Goal: Task Accomplishment & Management: Complete application form

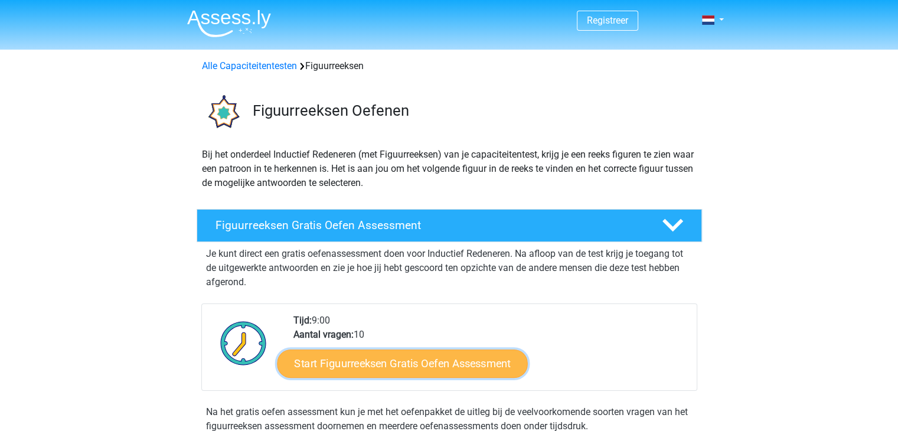
click at [358, 367] on link "Start Figuurreeksen Gratis Oefen Assessment" at bounding box center [402, 363] width 250 height 28
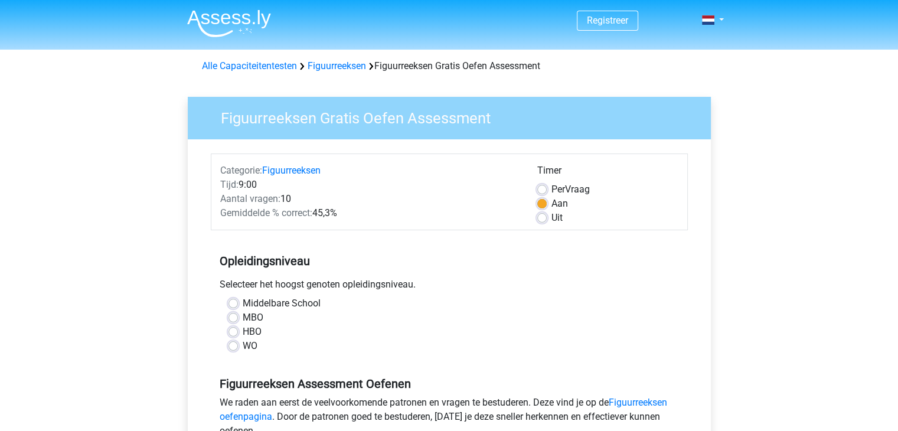
scroll to position [59, 0]
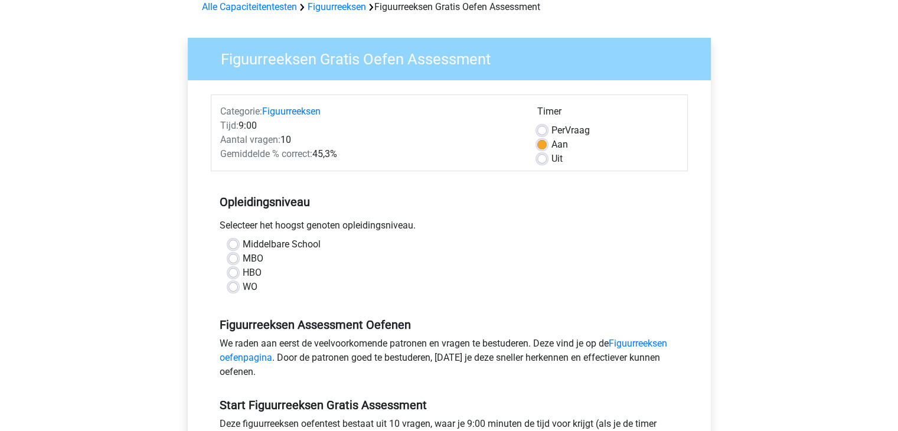
click at [243, 289] on label "WO" at bounding box center [250, 287] width 15 height 14
click at [233, 289] on input "WO" at bounding box center [232, 286] width 9 height 12
radio input "true"
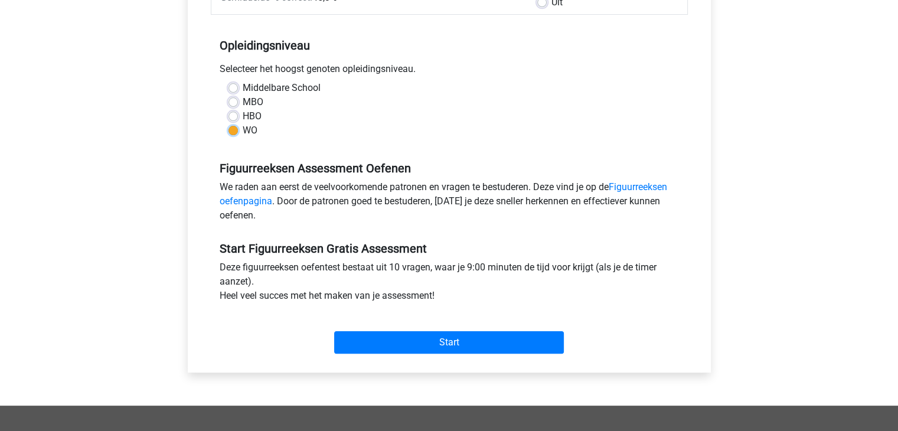
scroll to position [236, 0]
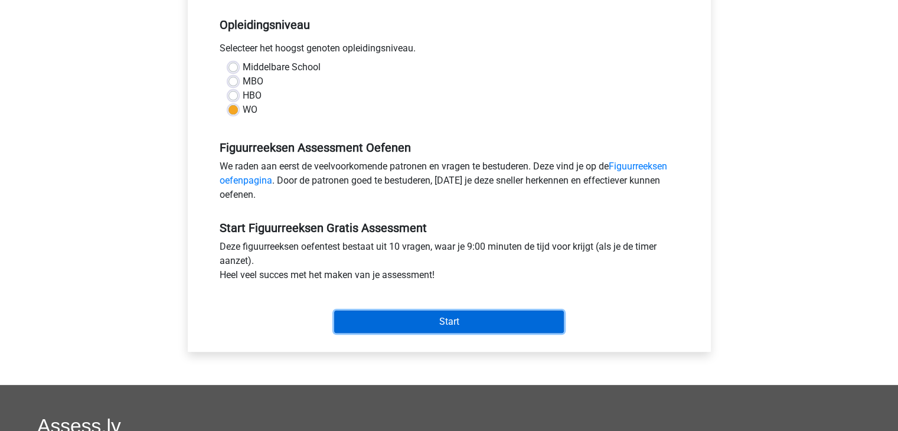
click at [443, 322] on input "Start" at bounding box center [449, 322] width 230 height 22
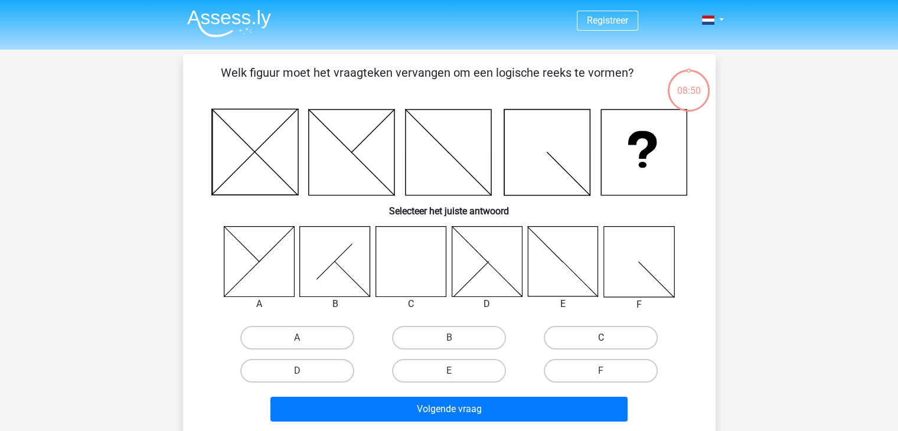
click at [614, 342] on label "C" at bounding box center [601, 338] width 114 height 24
click at [609, 342] on input "C" at bounding box center [605, 342] width 8 height 8
radio input "true"
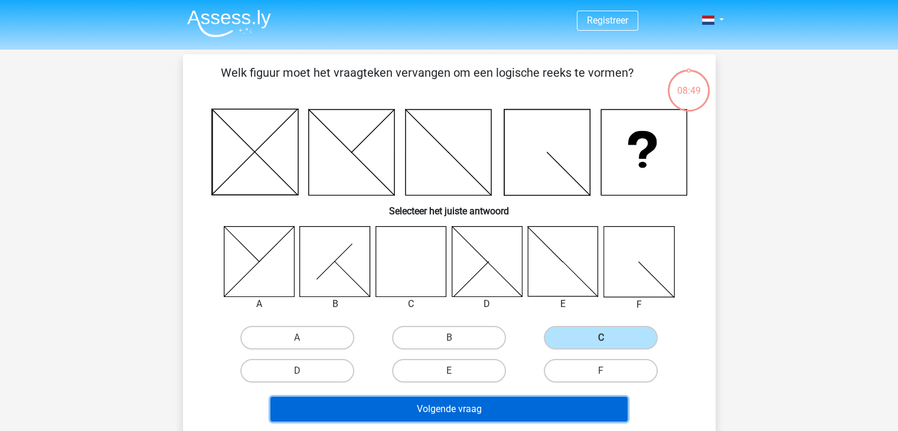
click at [476, 406] on button "Volgende vraag" at bounding box center [448, 409] width 357 height 25
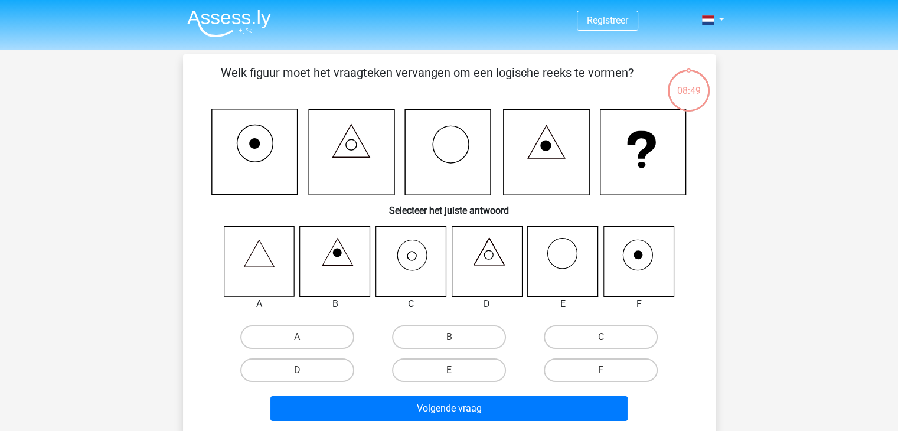
scroll to position [54, 0]
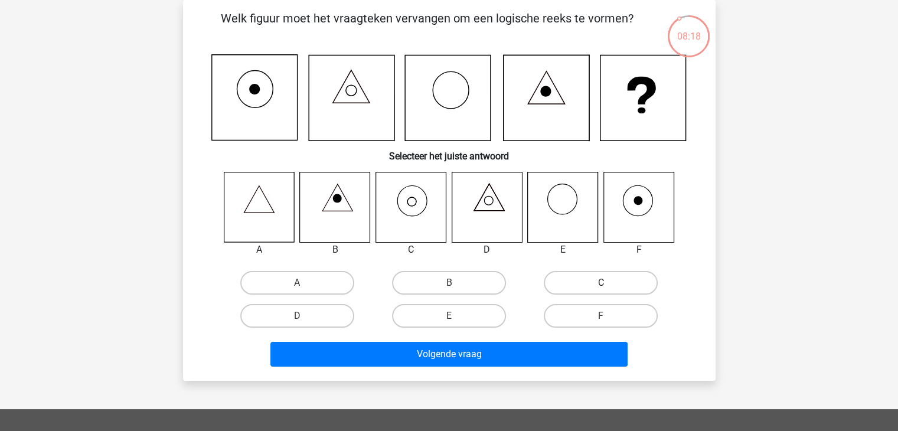
click at [574, 284] on label "C" at bounding box center [601, 283] width 114 height 24
click at [601, 284] on input "C" at bounding box center [605, 287] width 8 height 8
radio input "true"
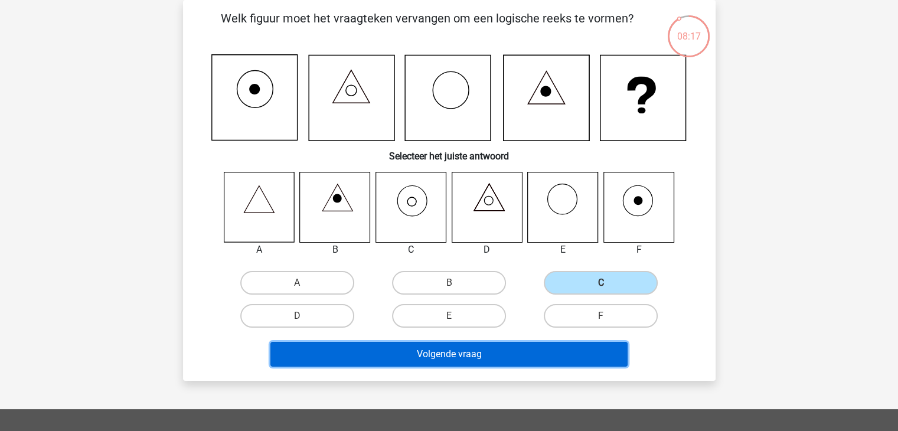
click at [502, 350] on button "Volgende vraag" at bounding box center [448, 354] width 357 height 25
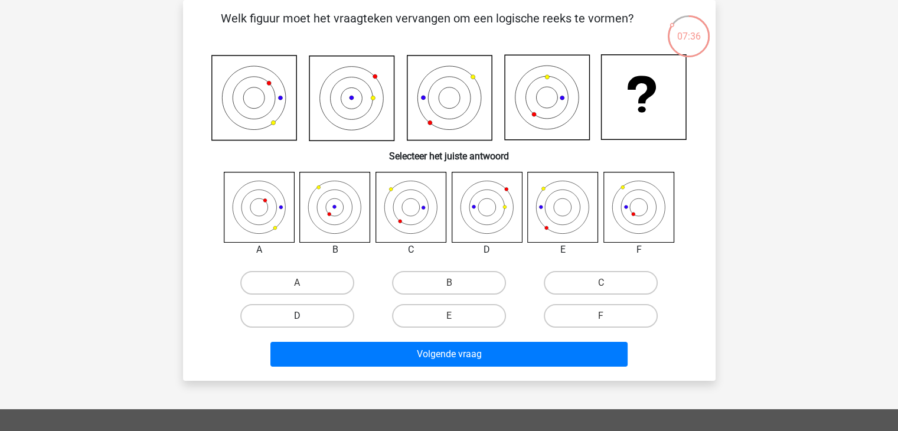
click at [305, 315] on label "D" at bounding box center [297, 316] width 114 height 24
click at [305, 316] on input "D" at bounding box center [301, 320] width 8 height 8
radio input "true"
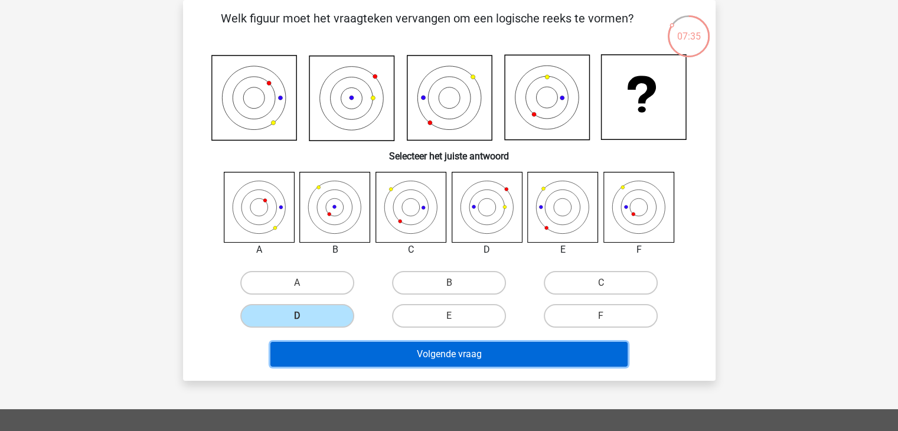
click at [472, 355] on button "Volgende vraag" at bounding box center [448, 354] width 357 height 25
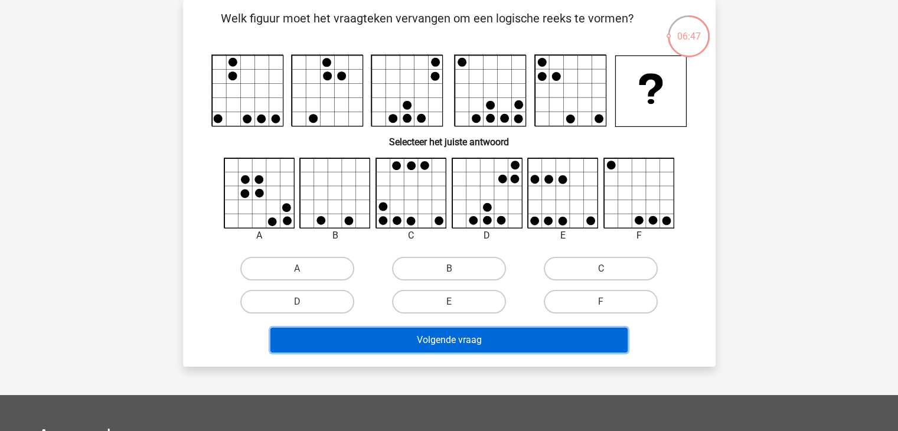
click at [480, 348] on button "Volgende vraag" at bounding box center [448, 340] width 357 height 25
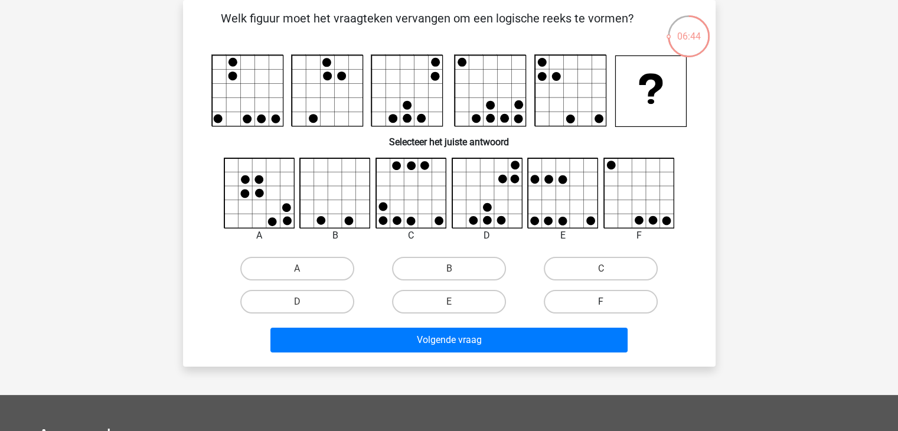
click at [582, 304] on label "F" at bounding box center [601, 302] width 114 height 24
click at [601, 304] on input "F" at bounding box center [605, 306] width 8 height 8
radio input "true"
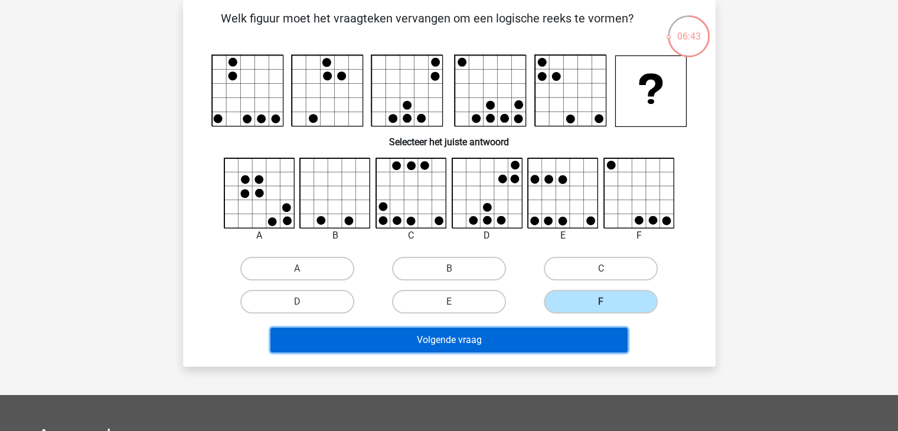
click at [527, 341] on button "Volgende vraag" at bounding box center [448, 340] width 357 height 25
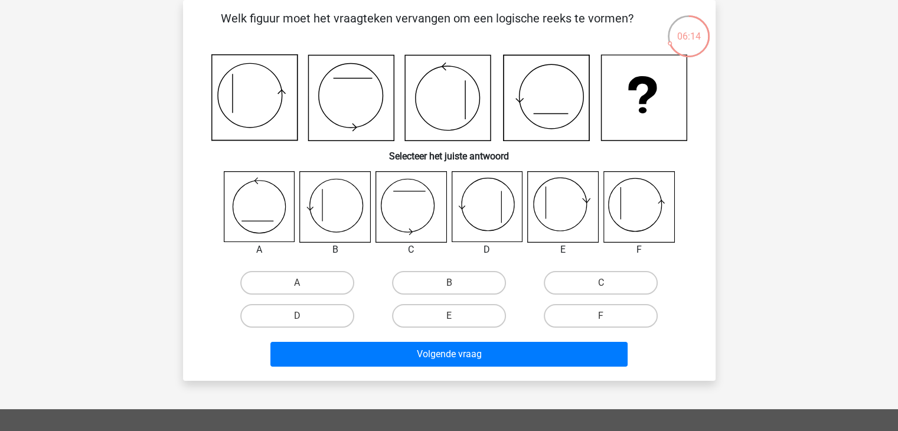
click at [607, 318] on input "F" at bounding box center [605, 320] width 8 height 8
radio input "true"
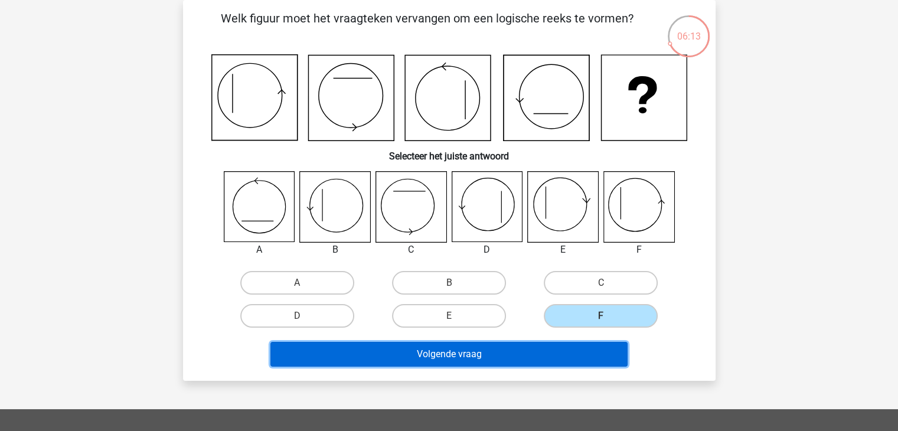
click at [521, 352] on button "Volgende vraag" at bounding box center [448, 354] width 357 height 25
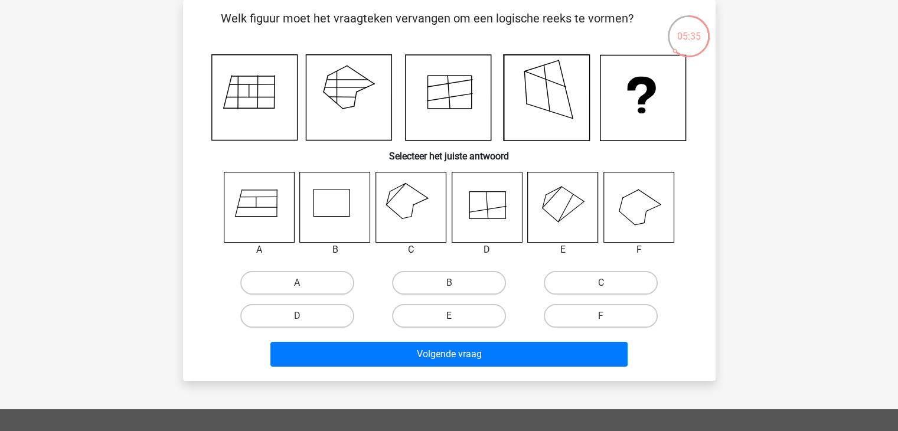
click at [443, 319] on label "E" at bounding box center [449, 316] width 114 height 24
click at [449, 319] on input "E" at bounding box center [453, 320] width 8 height 8
radio input "true"
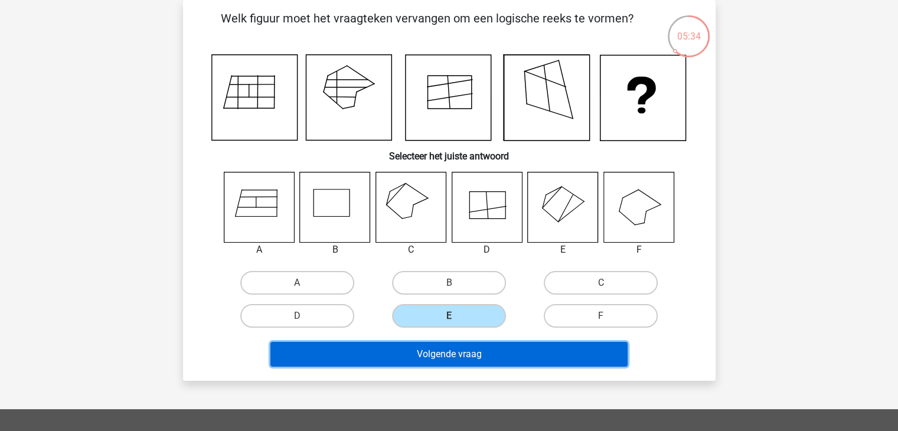
click at [448, 354] on button "Volgende vraag" at bounding box center [448, 354] width 357 height 25
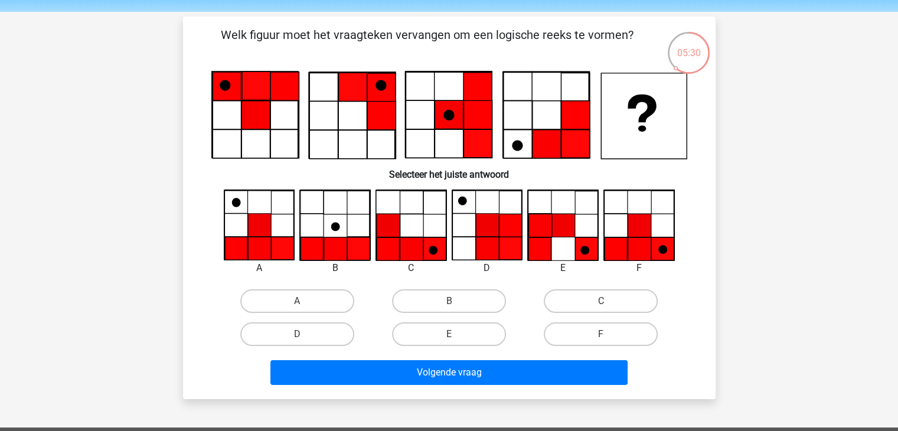
scroll to position [59, 0]
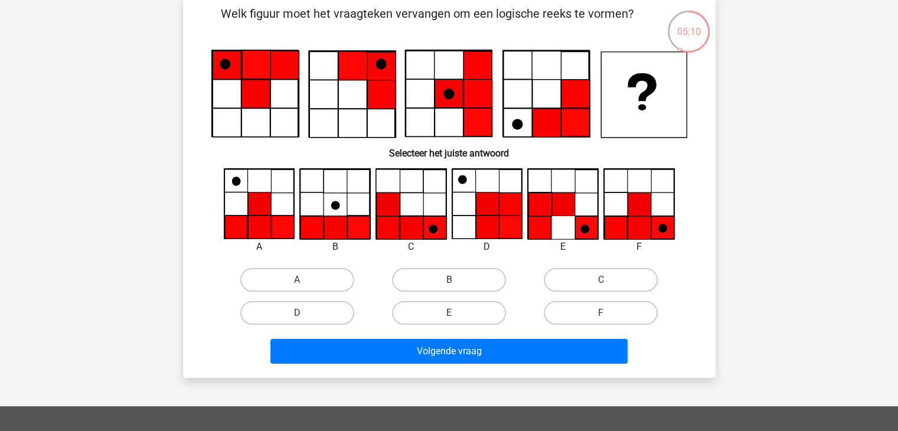
click at [602, 313] on input "F" at bounding box center [605, 317] width 8 height 8
radio input "true"
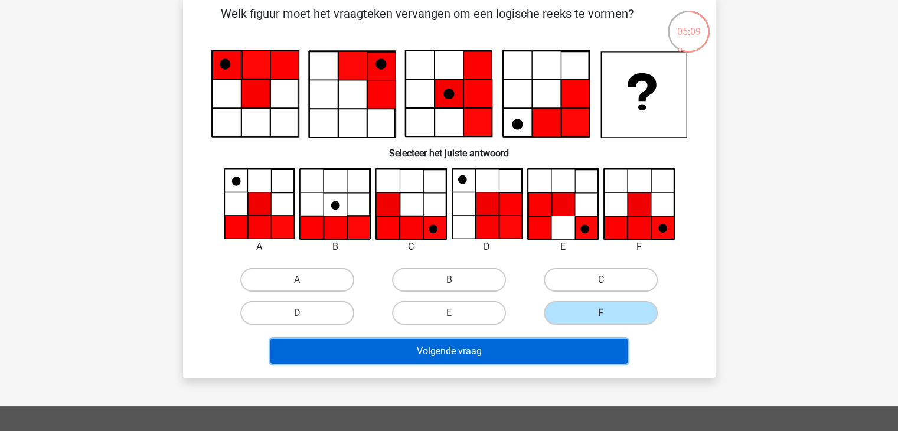
click at [484, 344] on button "Volgende vraag" at bounding box center [448, 351] width 357 height 25
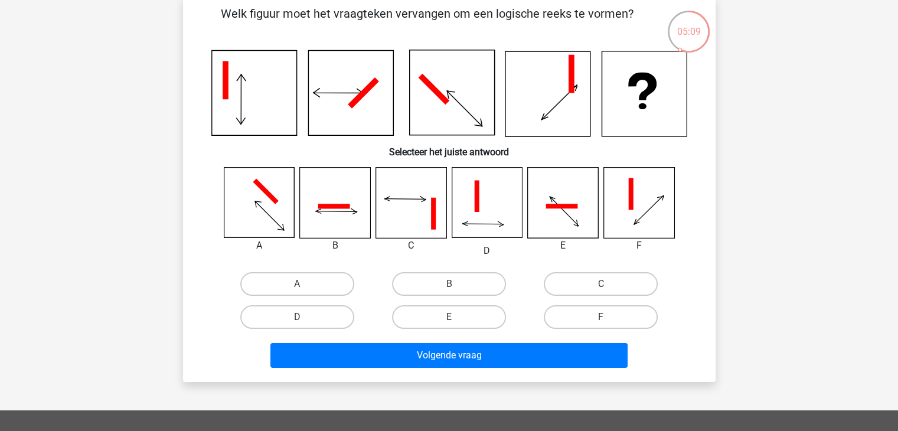
scroll to position [54, 0]
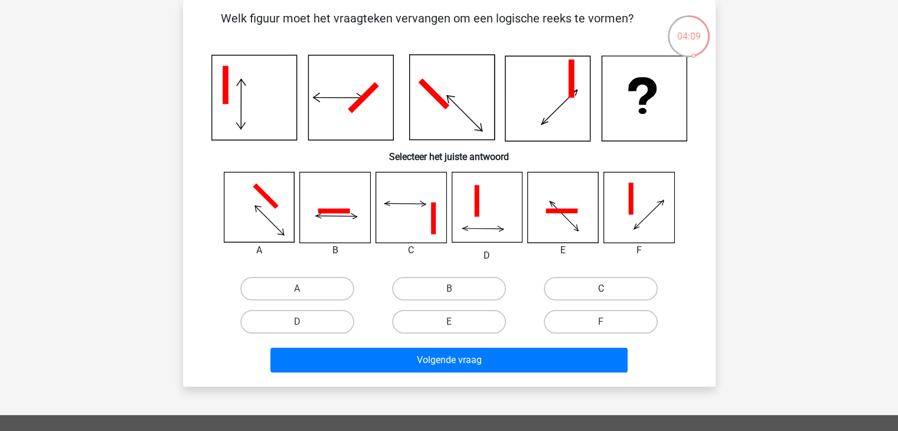
click at [595, 282] on label "C" at bounding box center [601, 289] width 114 height 24
click at [601, 289] on input "C" at bounding box center [605, 293] width 8 height 8
radio input "true"
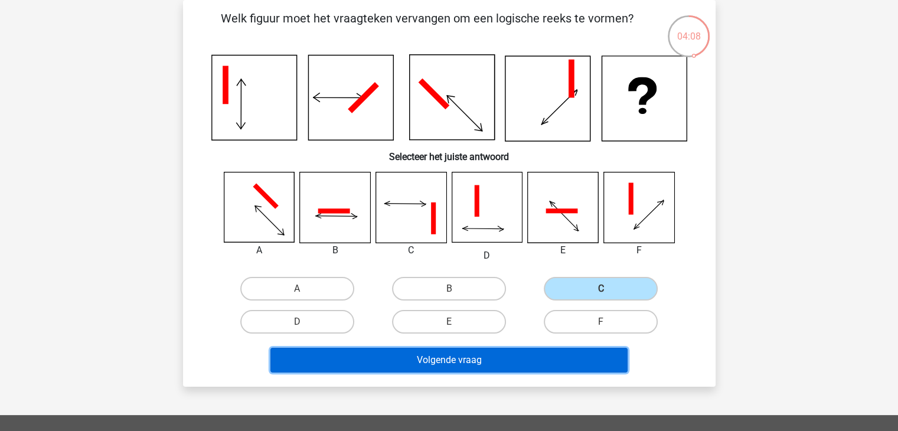
click at [463, 351] on button "Volgende vraag" at bounding box center [448, 360] width 357 height 25
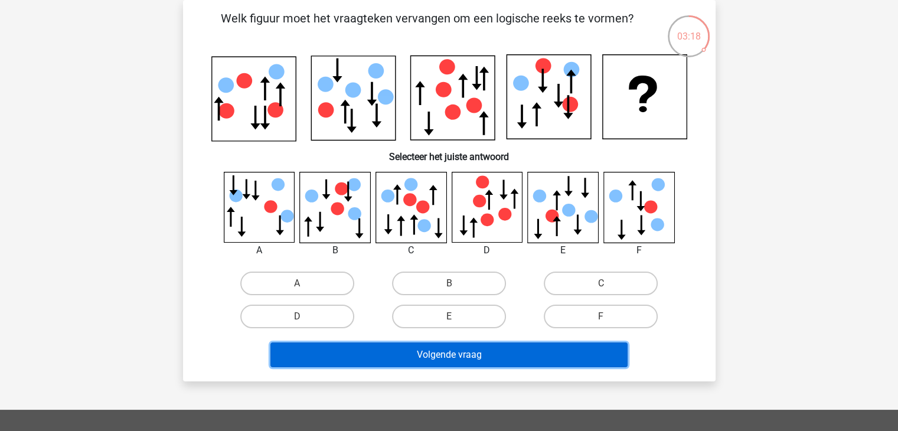
click at [453, 349] on button "Volgende vraag" at bounding box center [448, 354] width 357 height 25
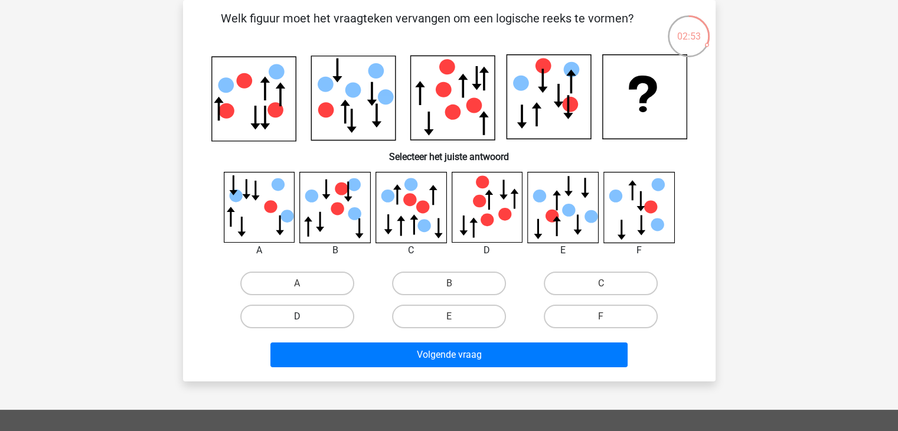
click at [262, 317] on label "D" at bounding box center [297, 317] width 114 height 24
click at [297, 317] on input "D" at bounding box center [301, 320] width 8 height 8
radio input "true"
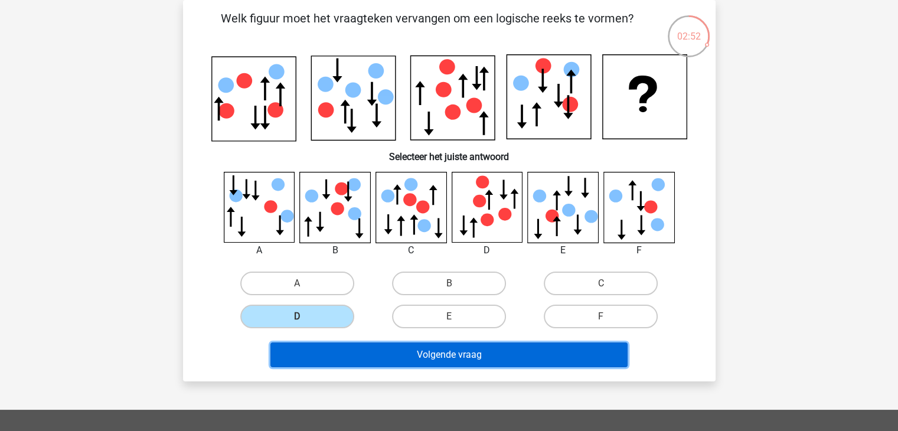
click at [387, 360] on button "Volgende vraag" at bounding box center [448, 354] width 357 height 25
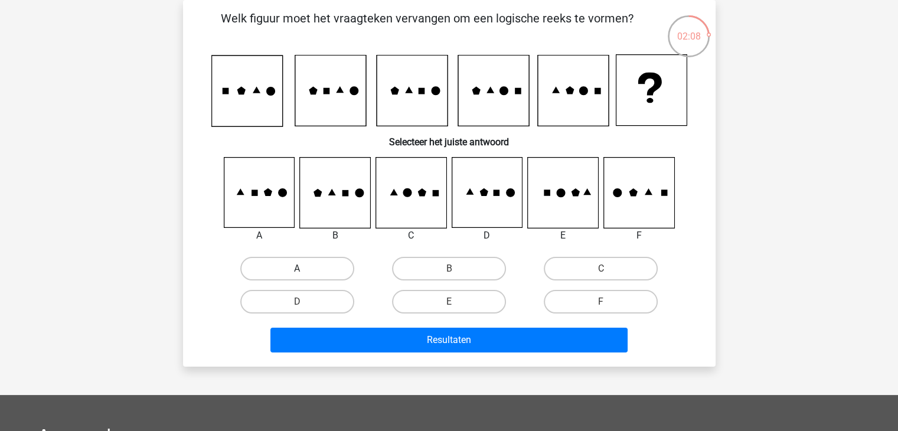
click at [280, 270] on label "A" at bounding box center [297, 269] width 114 height 24
click at [297, 270] on input "A" at bounding box center [301, 273] width 8 height 8
radio input "true"
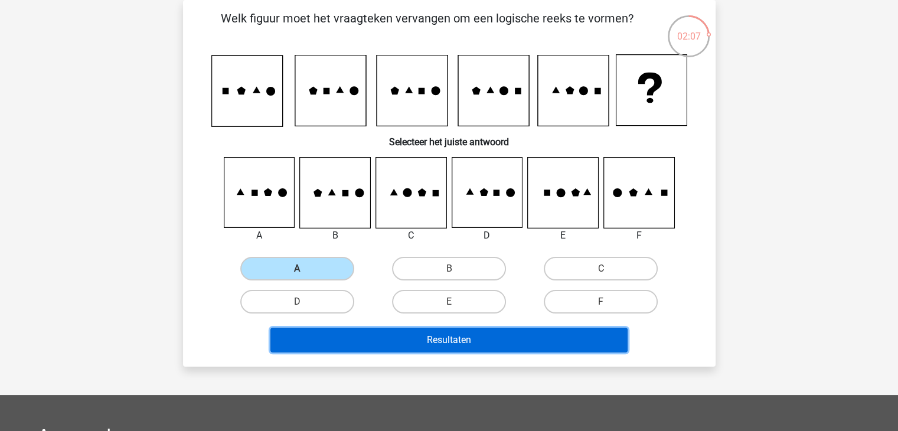
click at [448, 344] on button "Resultaten" at bounding box center [448, 340] width 357 height 25
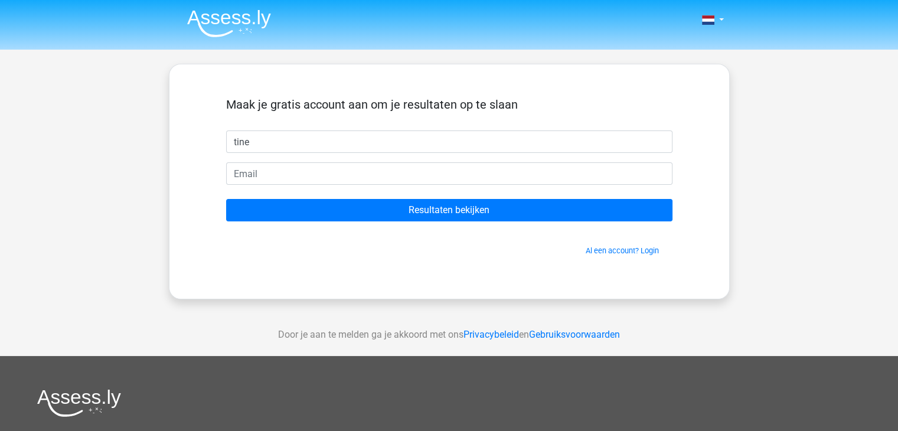
type input "tine"
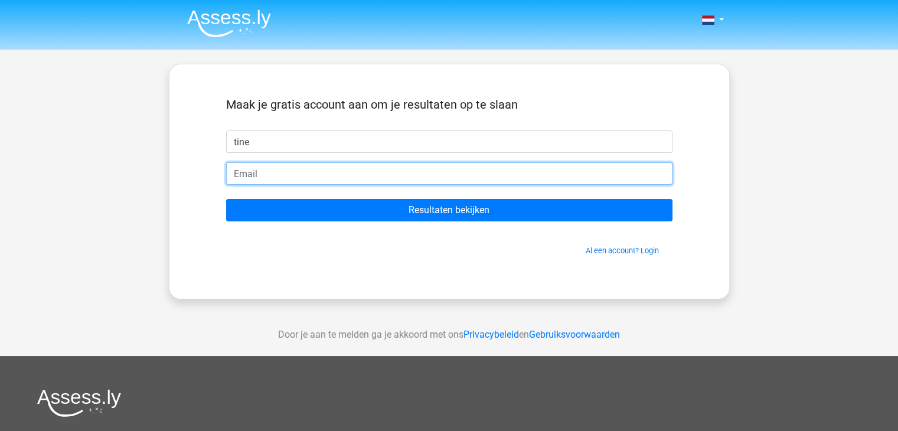
click at [247, 178] on input "email" at bounding box center [449, 173] width 446 height 22
type input "tlievrouw@gmail.com"
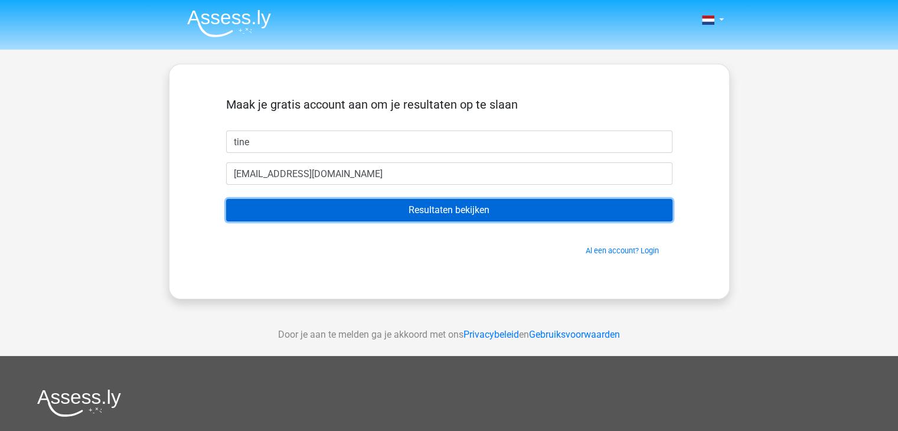
click at [394, 208] on input "Resultaten bekijken" at bounding box center [449, 210] width 446 height 22
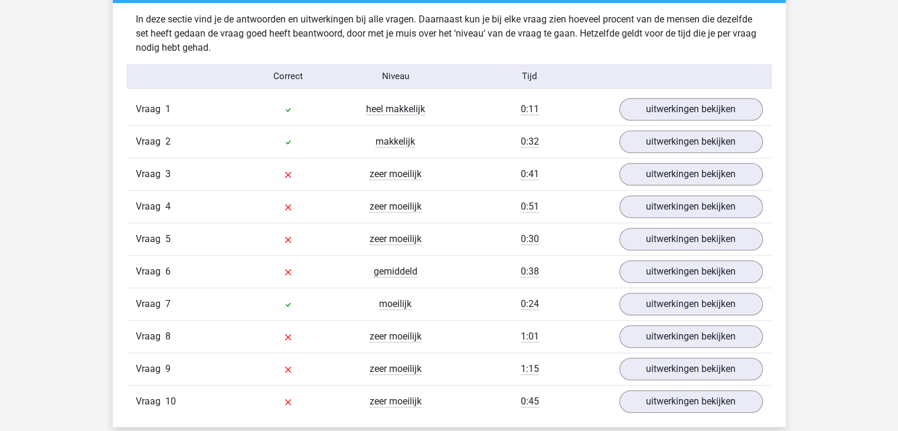
scroll to position [945, 0]
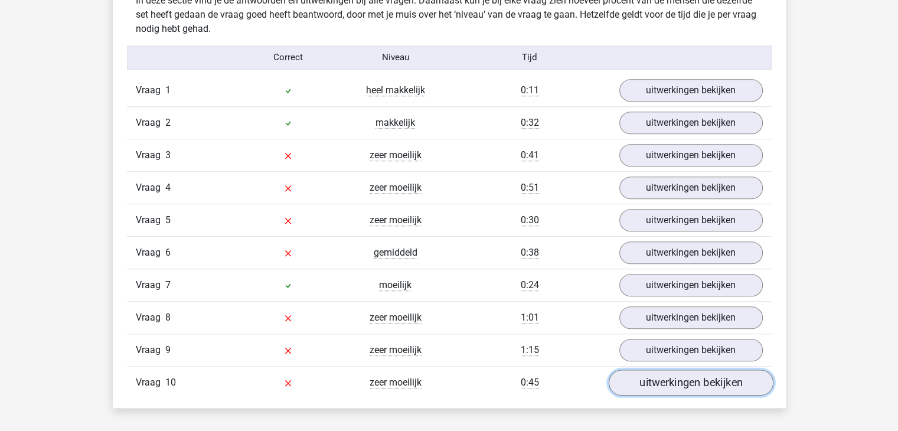
click at [682, 378] on link "uitwerkingen bekijken" at bounding box center [690, 383] width 165 height 26
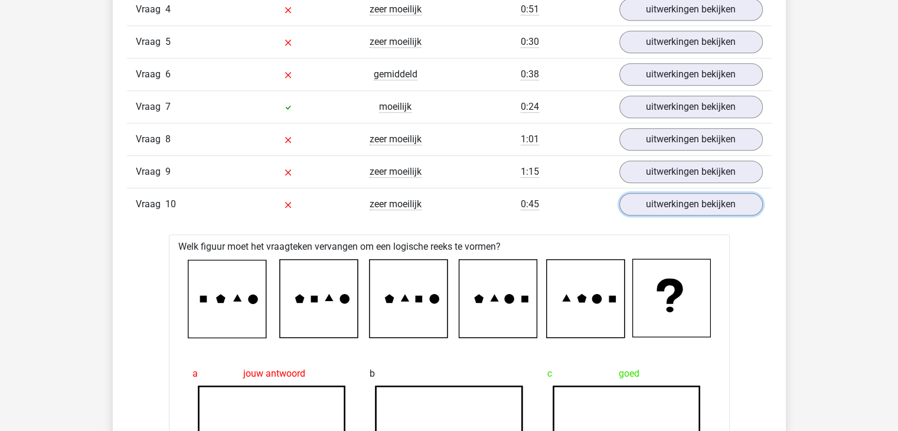
scroll to position [1122, 0]
